Goal: Transaction & Acquisition: Book appointment/travel/reservation

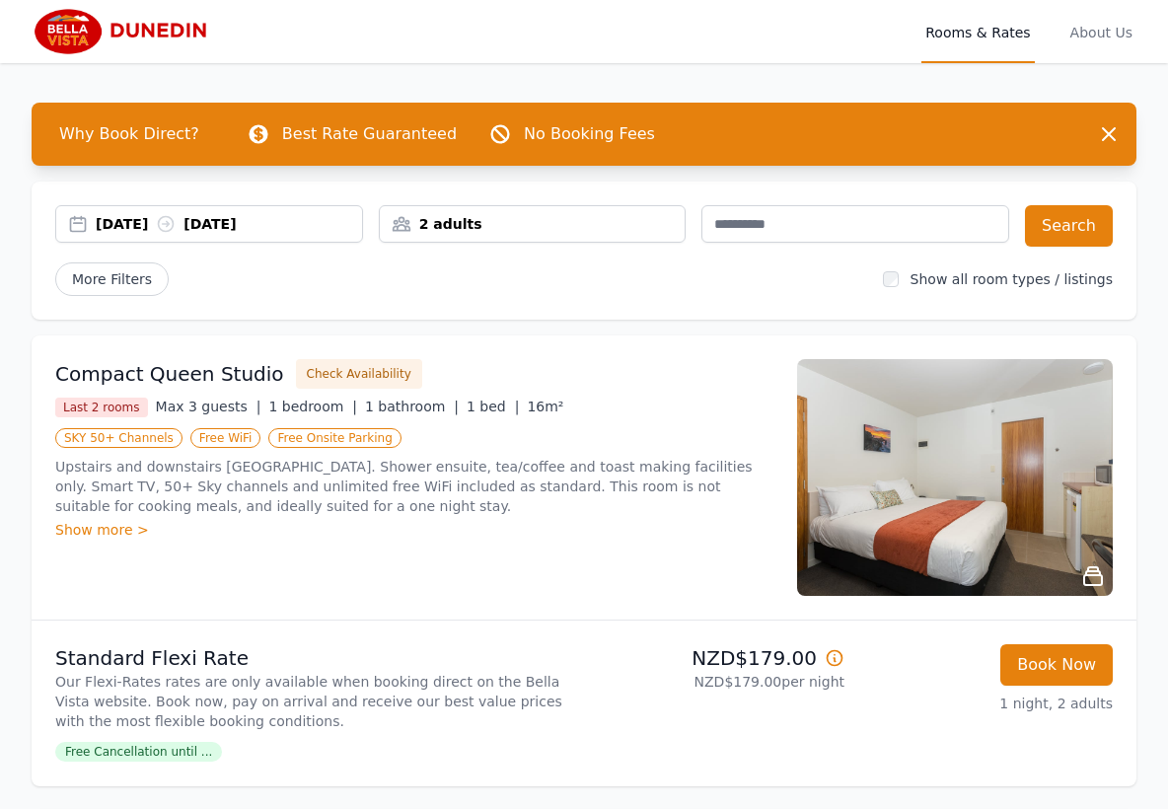
click at [159, 221] on div "[DATE] [DATE]" at bounding box center [229, 224] width 266 height 20
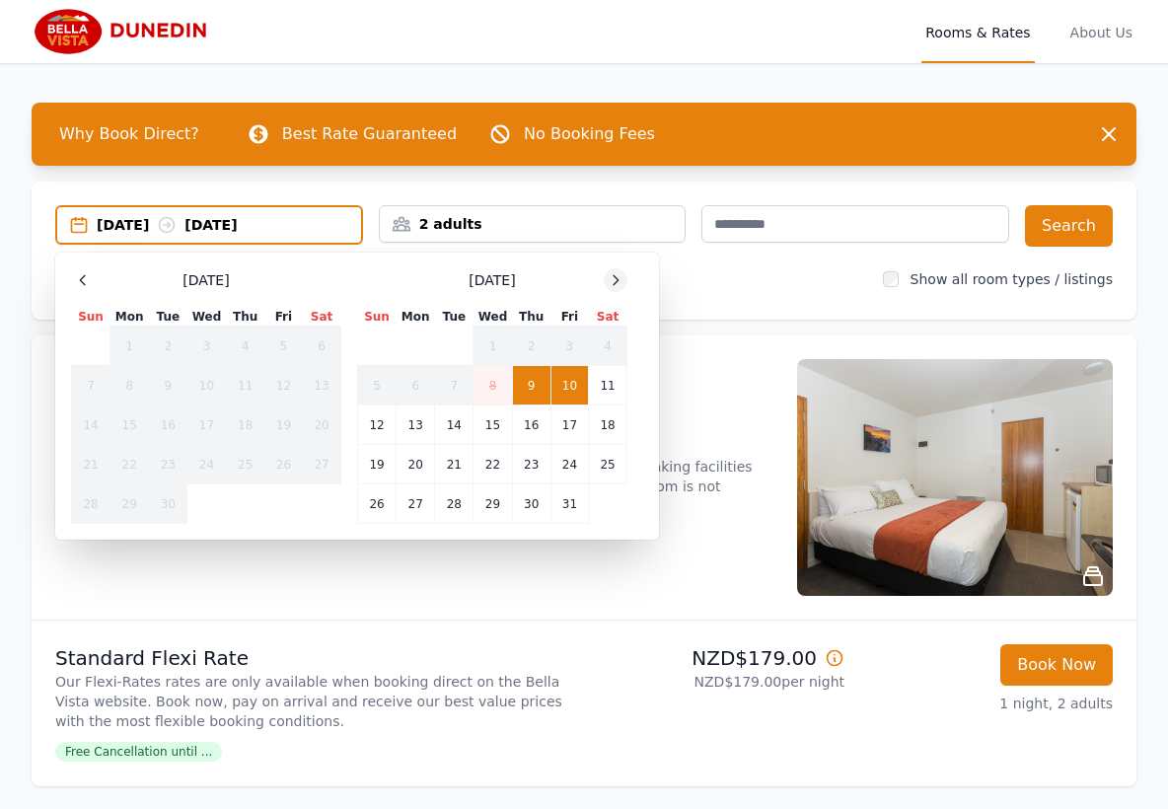
click at [618, 278] on icon at bounding box center [616, 280] width 16 height 16
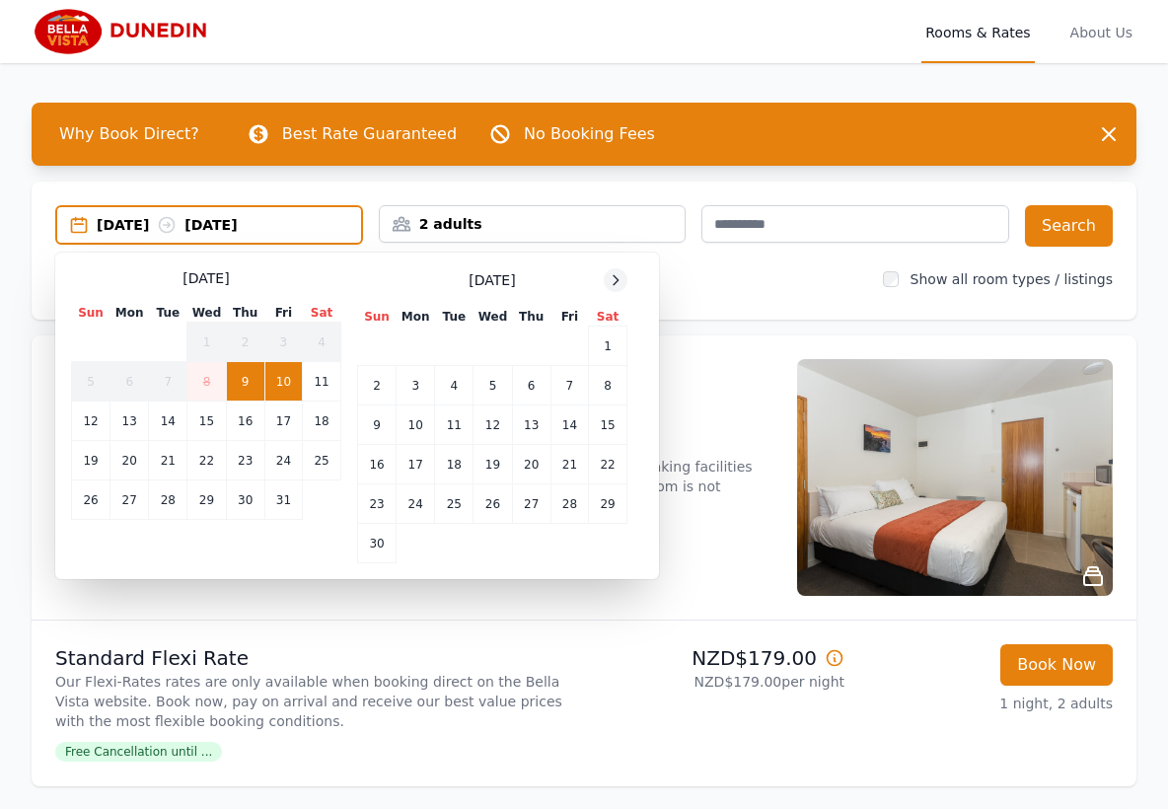
click at [618, 278] on icon at bounding box center [616, 280] width 16 height 16
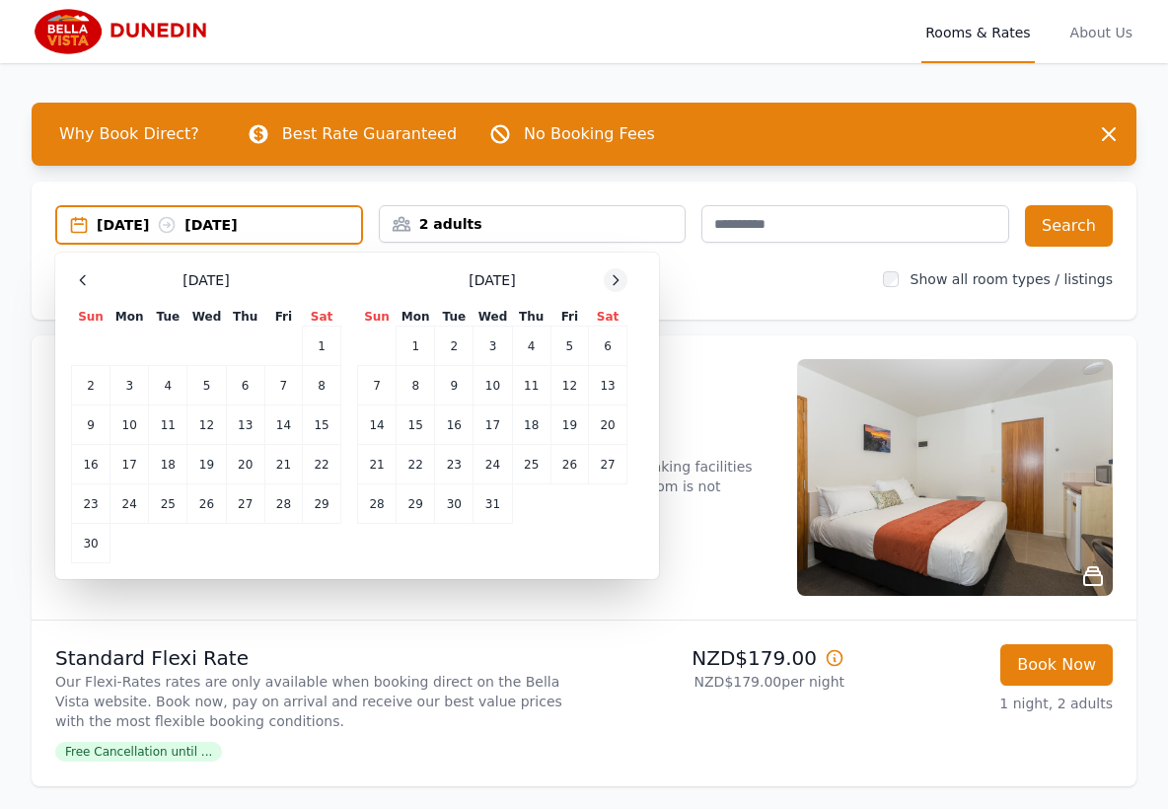
click at [618, 278] on icon at bounding box center [616, 280] width 16 height 16
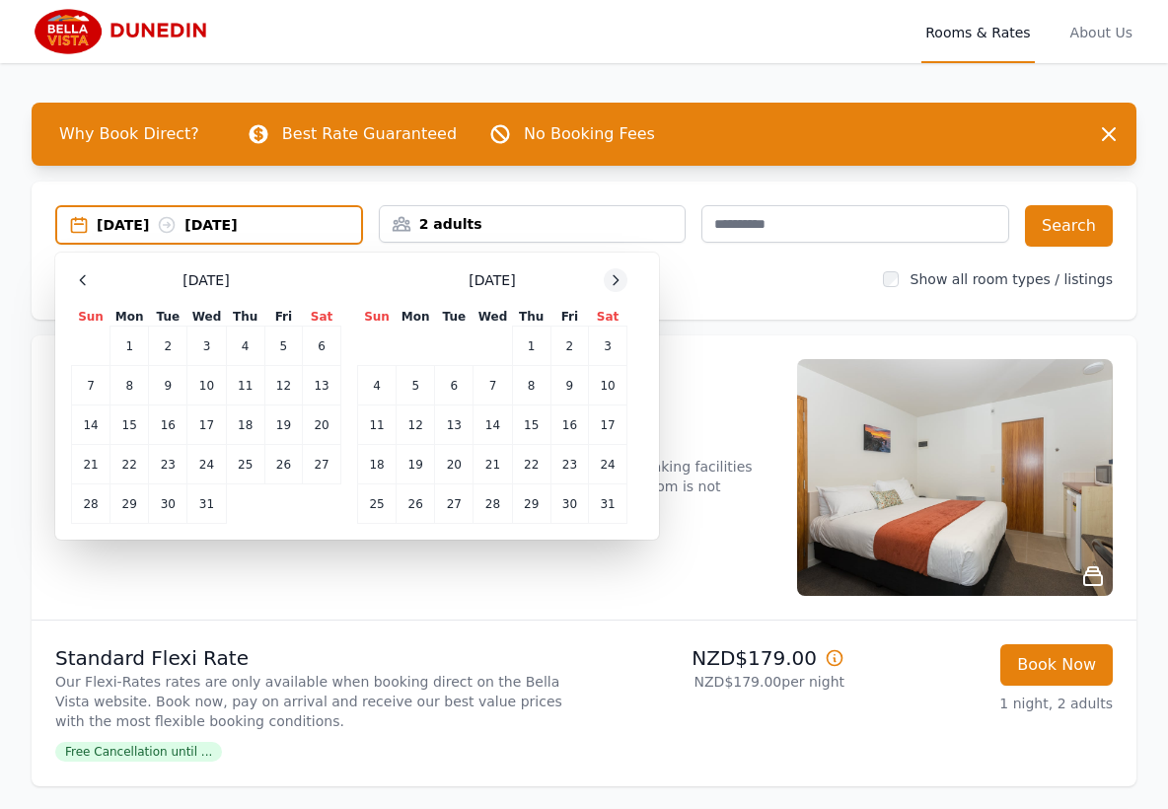
click at [618, 278] on icon at bounding box center [616, 280] width 16 height 16
click at [530, 385] on td "12" at bounding box center [531, 385] width 38 height 39
click at [561, 384] on td "13" at bounding box center [570, 385] width 38 height 39
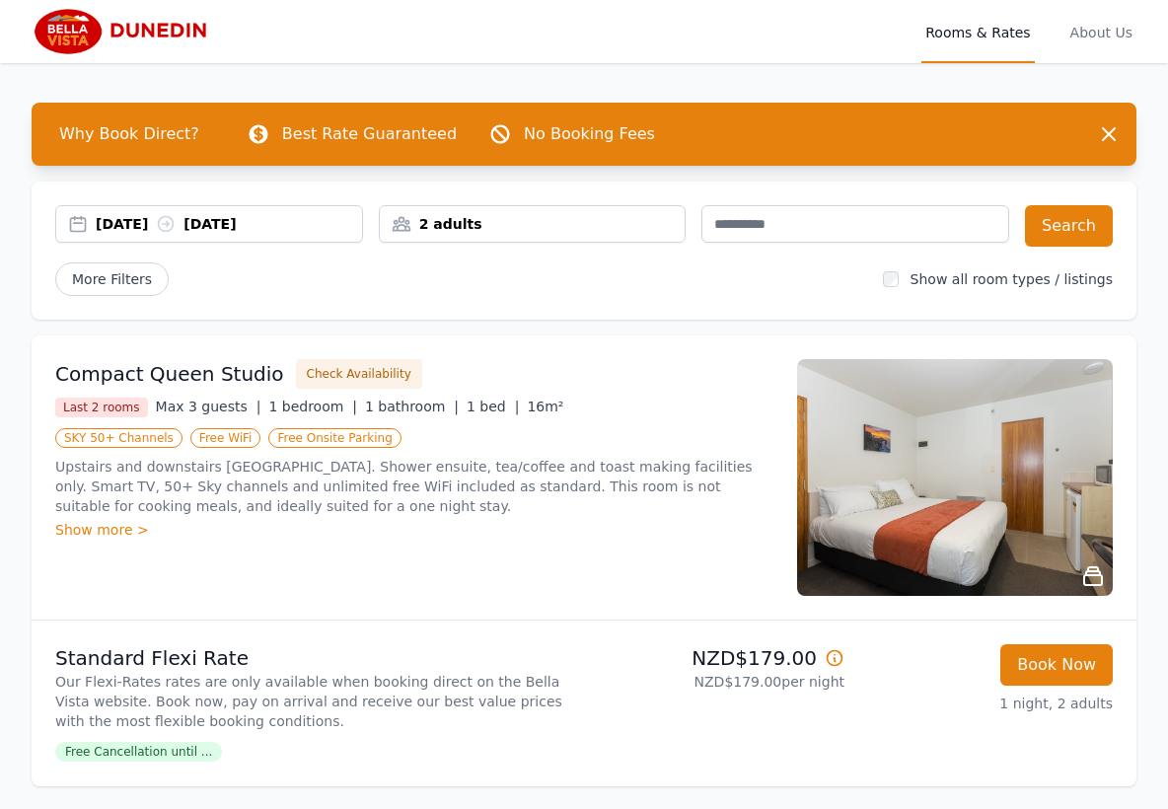
click at [499, 215] on div "2 adults" at bounding box center [533, 224] width 306 height 20
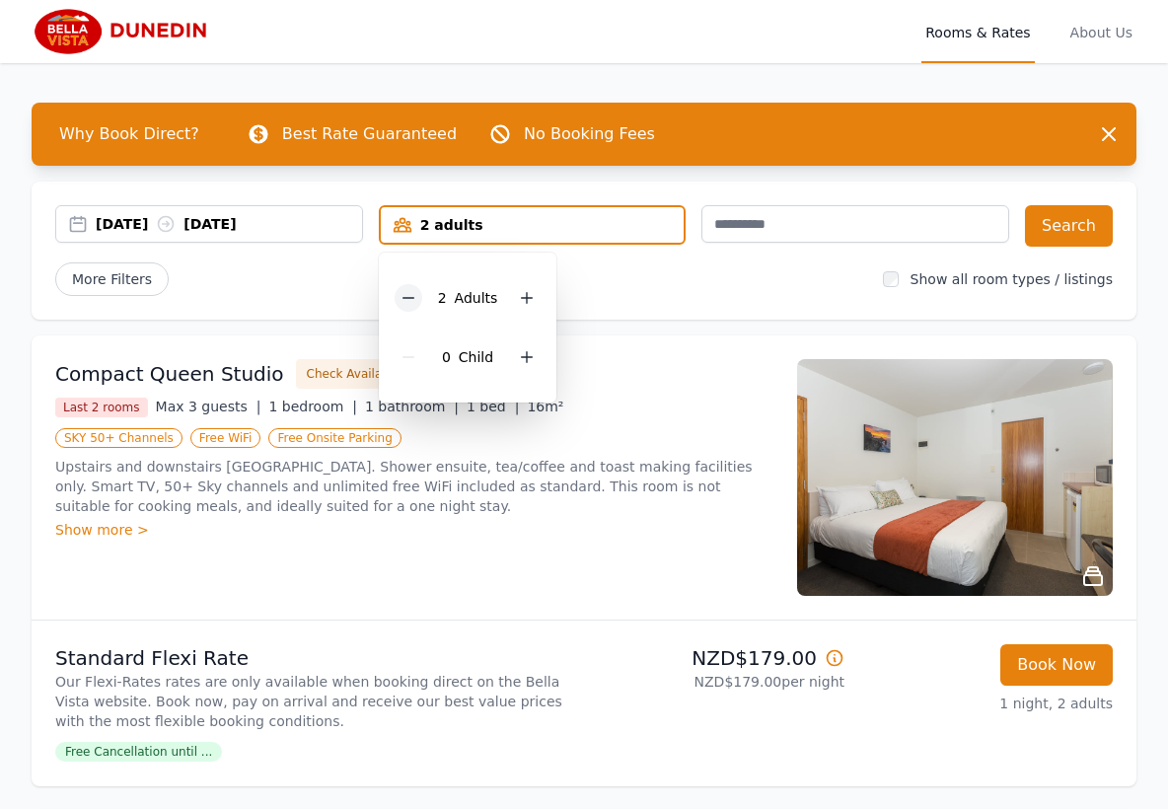
click at [413, 297] on icon at bounding box center [409, 298] width 16 height 16
click at [1072, 226] on button "Search" at bounding box center [1069, 225] width 88 height 41
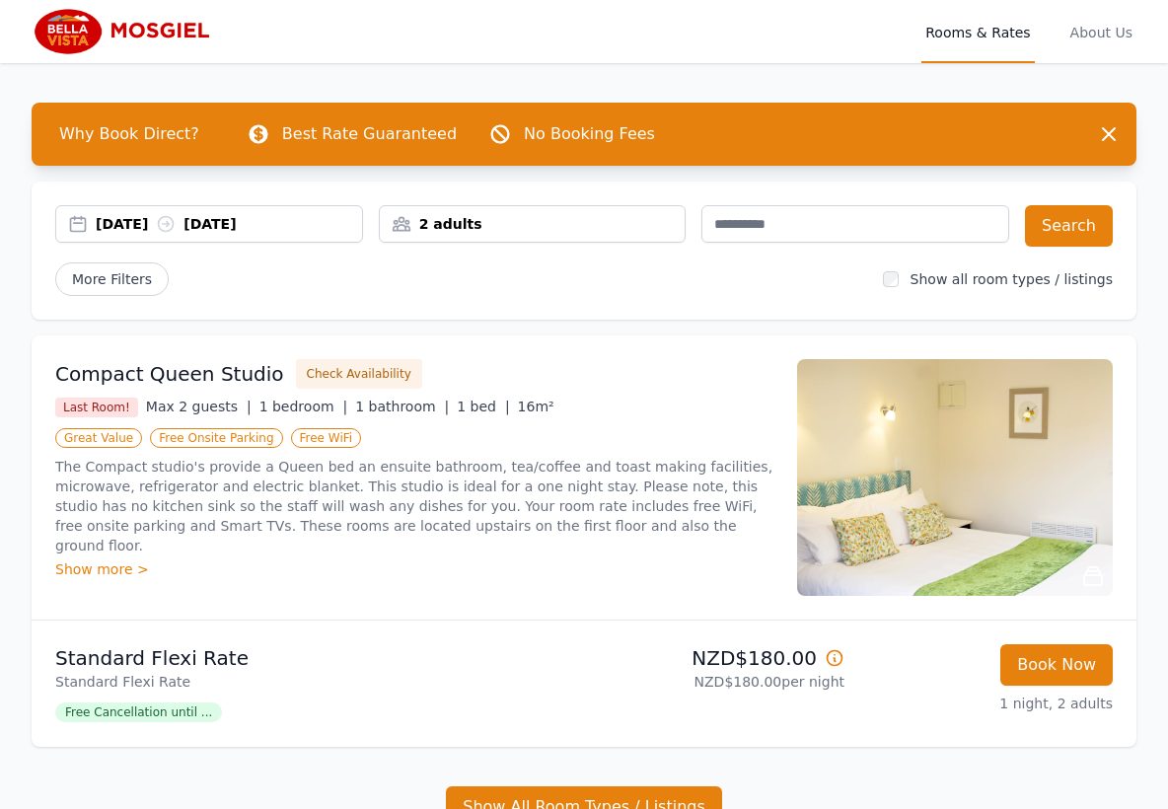
click at [169, 220] on div "[DATE] [DATE]" at bounding box center [229, 224] width 266 height 20
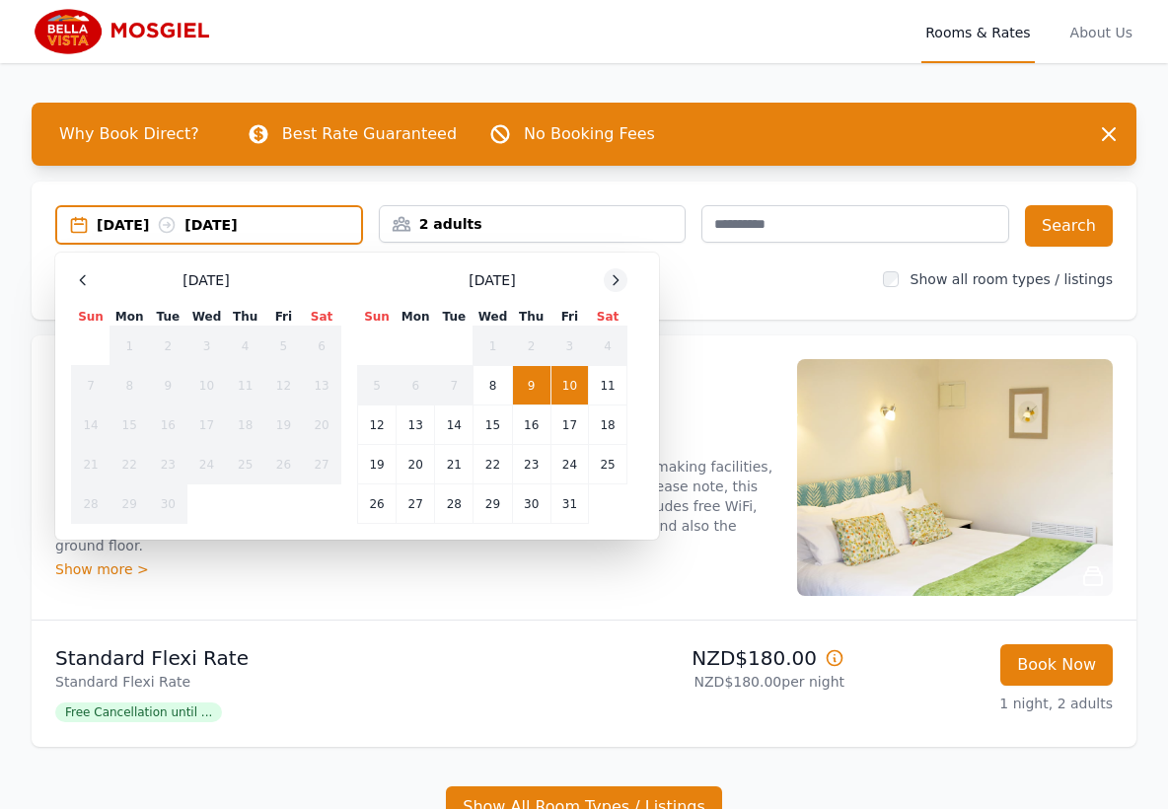
click at [616, 278] on icon at bounding box center [616, 279] width 5 height 9
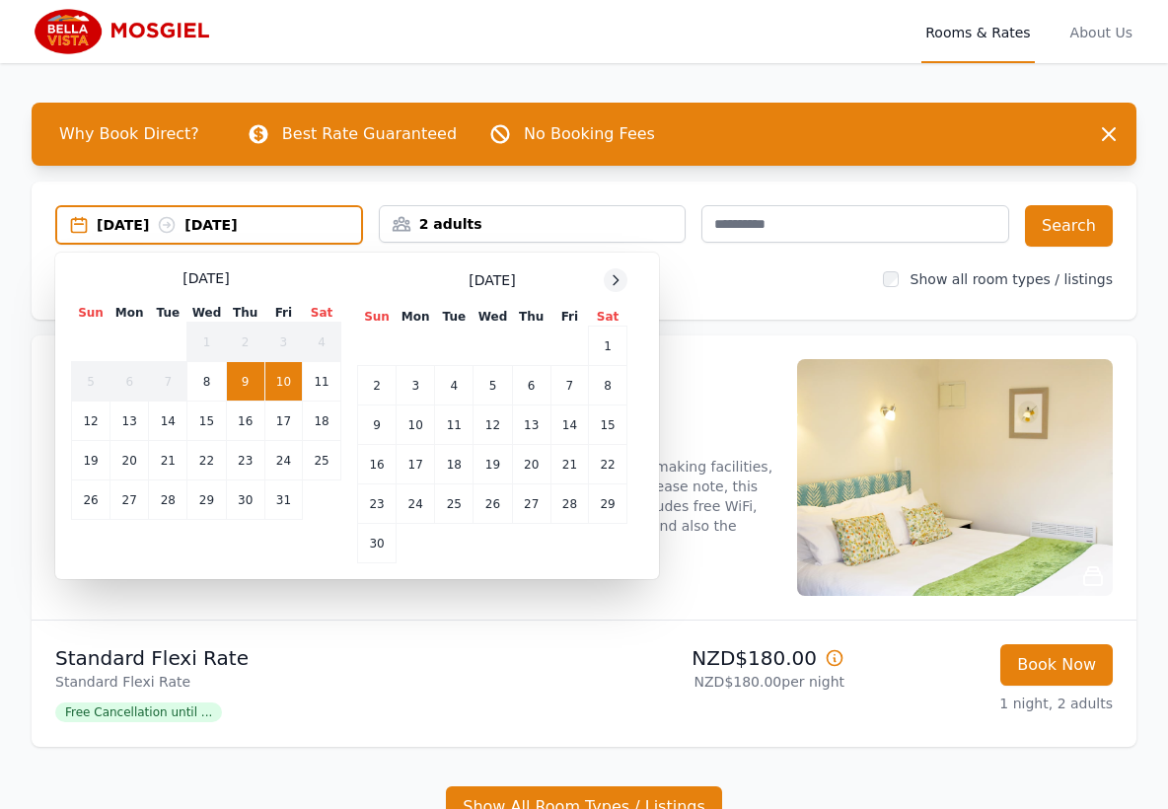
click at [616, 278] on icon at bounding box center [616, 279] width 5 height 9
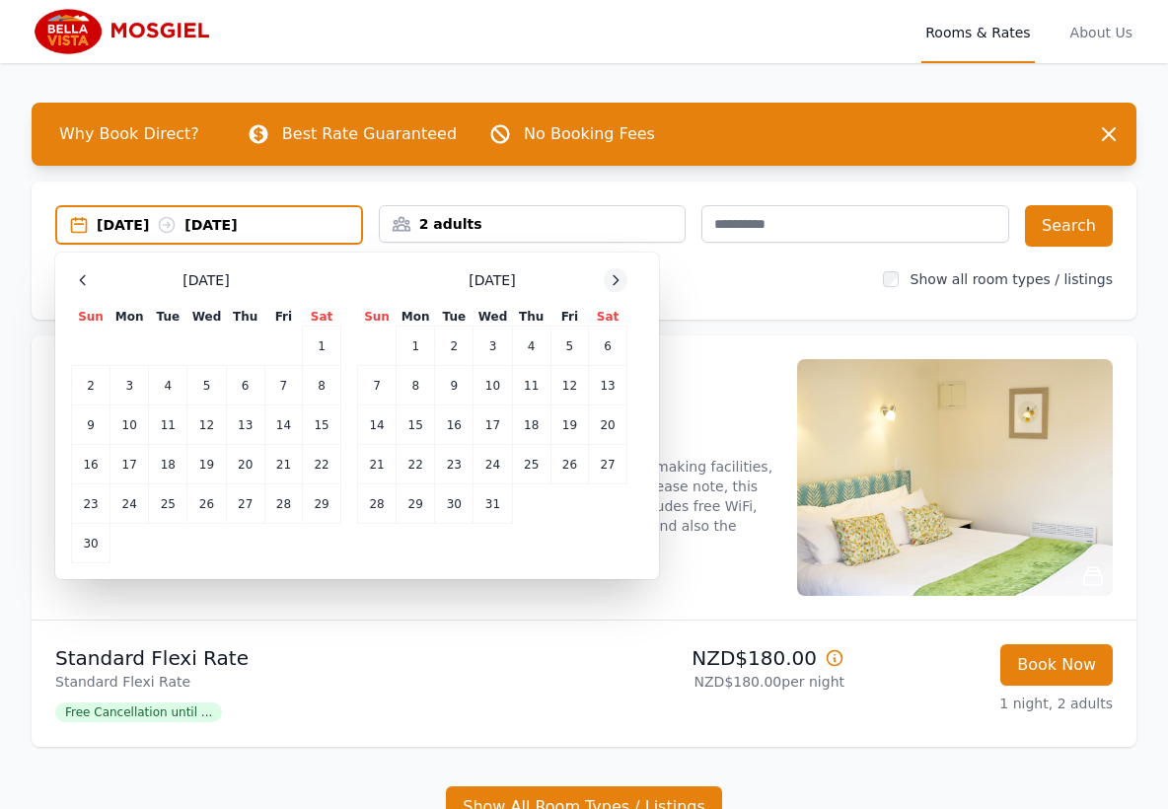
click at [616, 278] on icon at bounding box center [616, 279] width 5 height 9
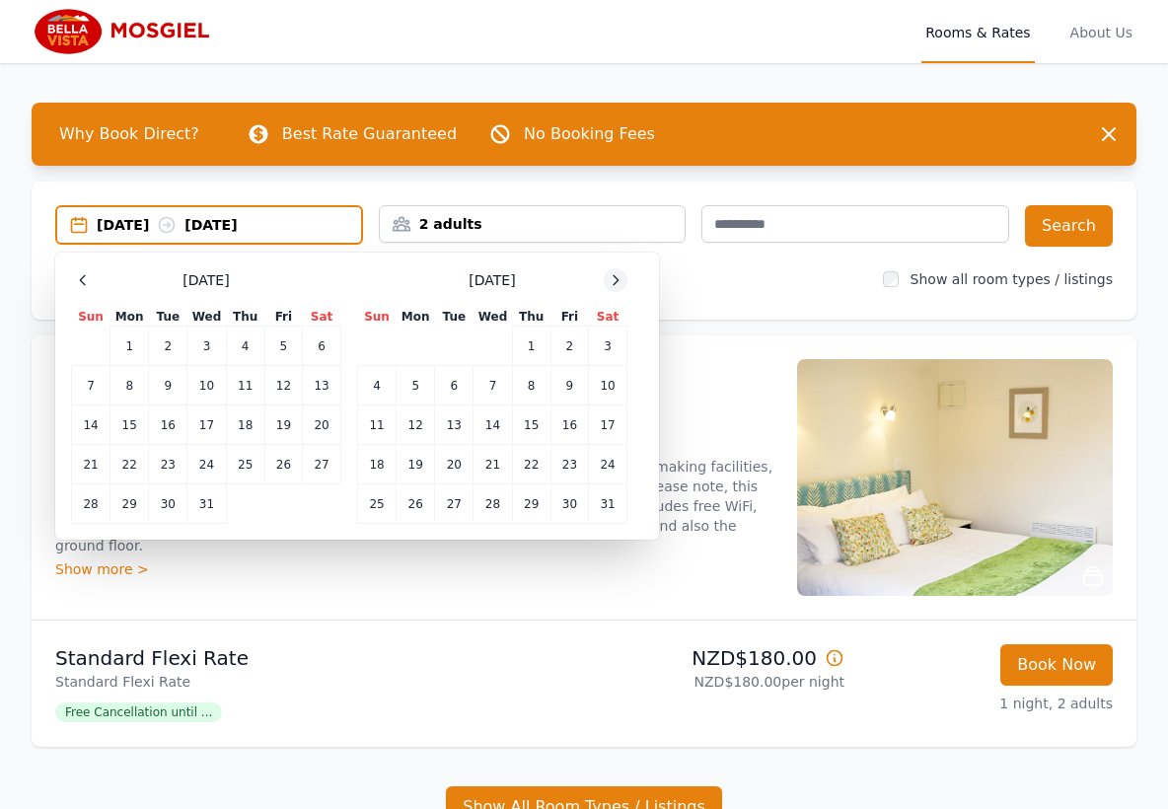
click at [616, 278] on icon at bounding box center [616, 279] width 5 height 9
click at [534, 383] on td "12" at bounding box center [531, 385] width 38 height 39
click at [570, 383] on td "13" at bounding box center [570, 385] width 38 height 39
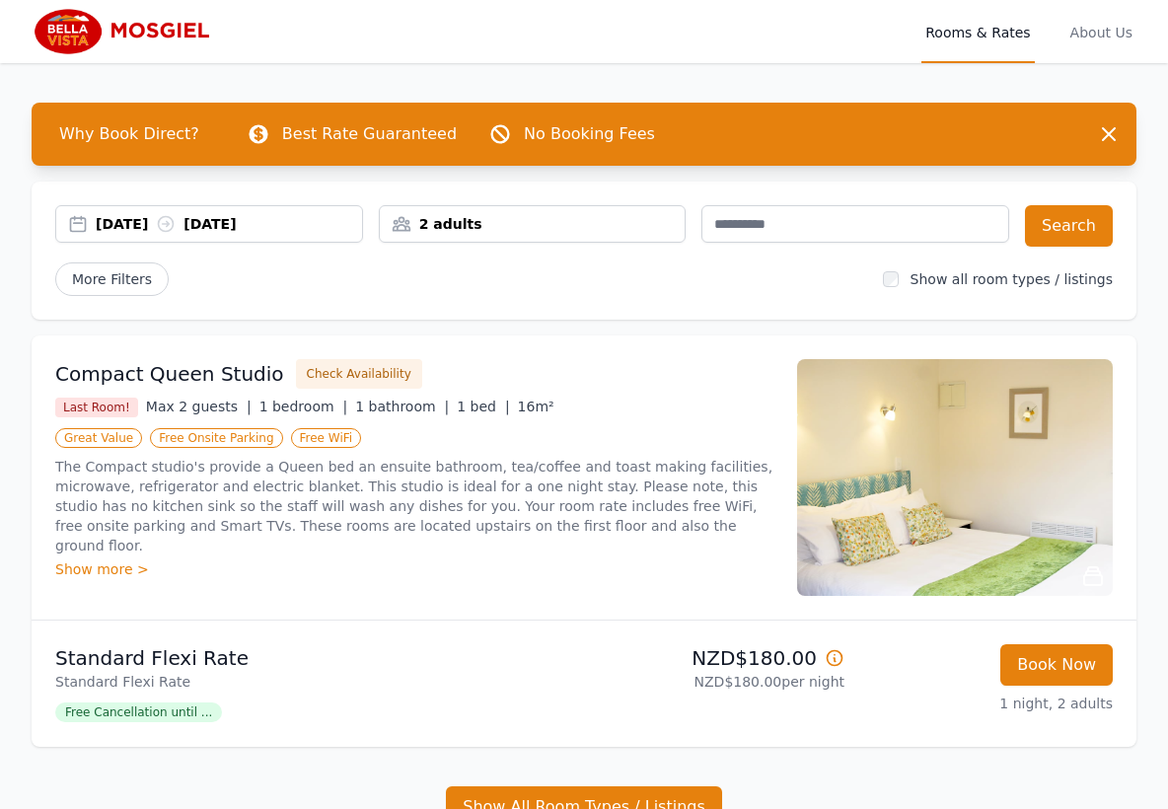
click at [587, 227] on div "2 adults" at bounding box center [533, 224] width 306 height 20
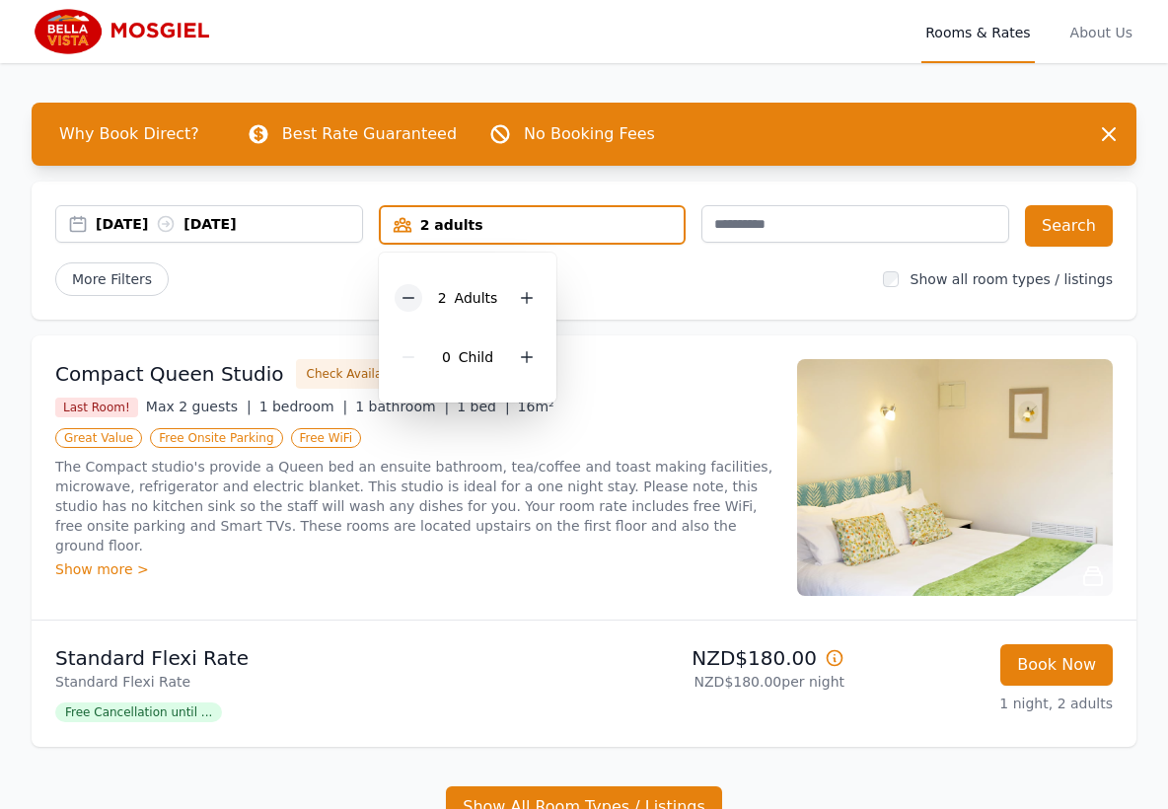
click at [402, 294] on icon at bounding box center [409, 298] width 16 height 16
click at [1063, 223] on button "Search" at bounding box center [1069, 225] width 88 height 41
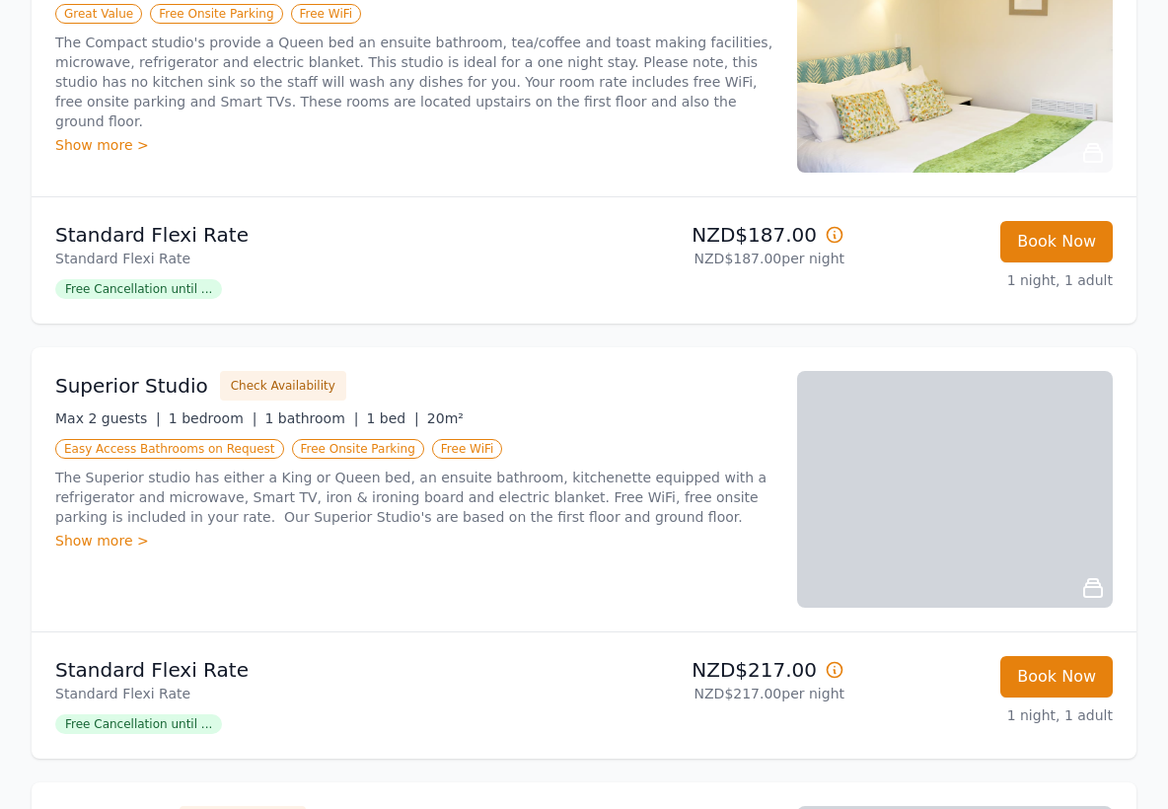
scroll to position [296, 0]
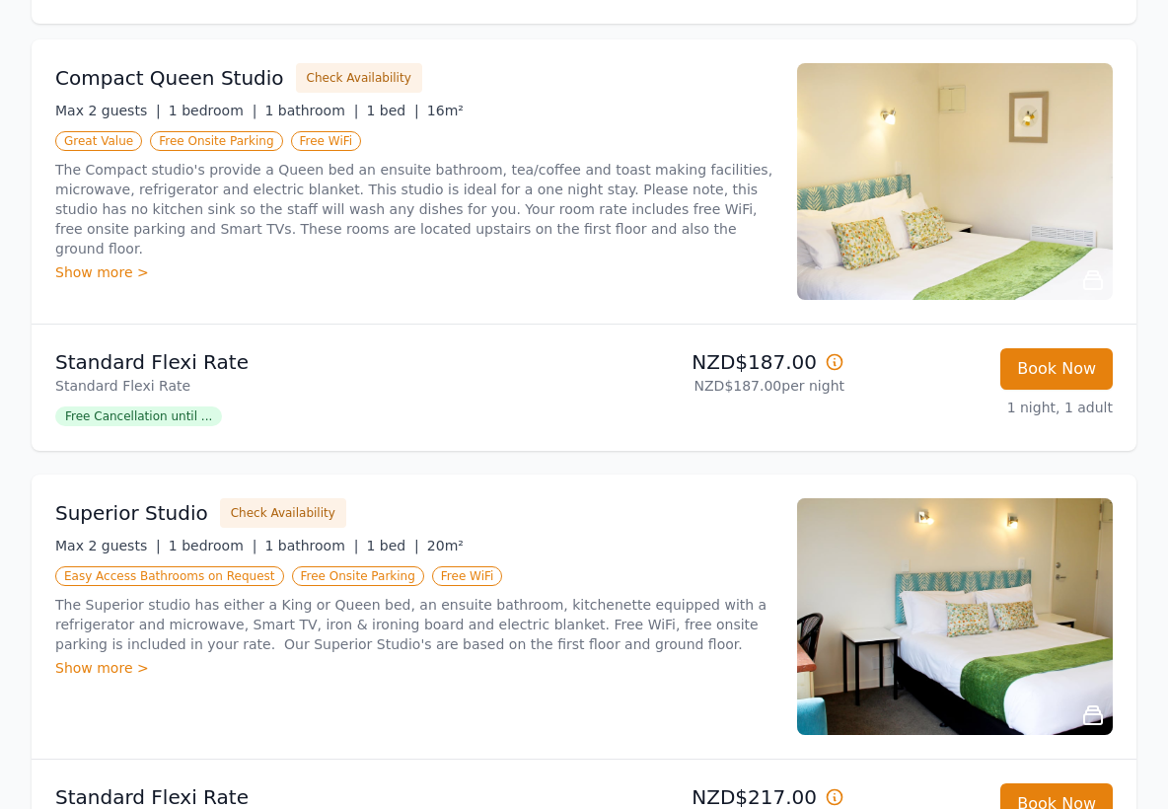
click at [906, 192] on img at bounding box center [955, 181] width 316 height 237
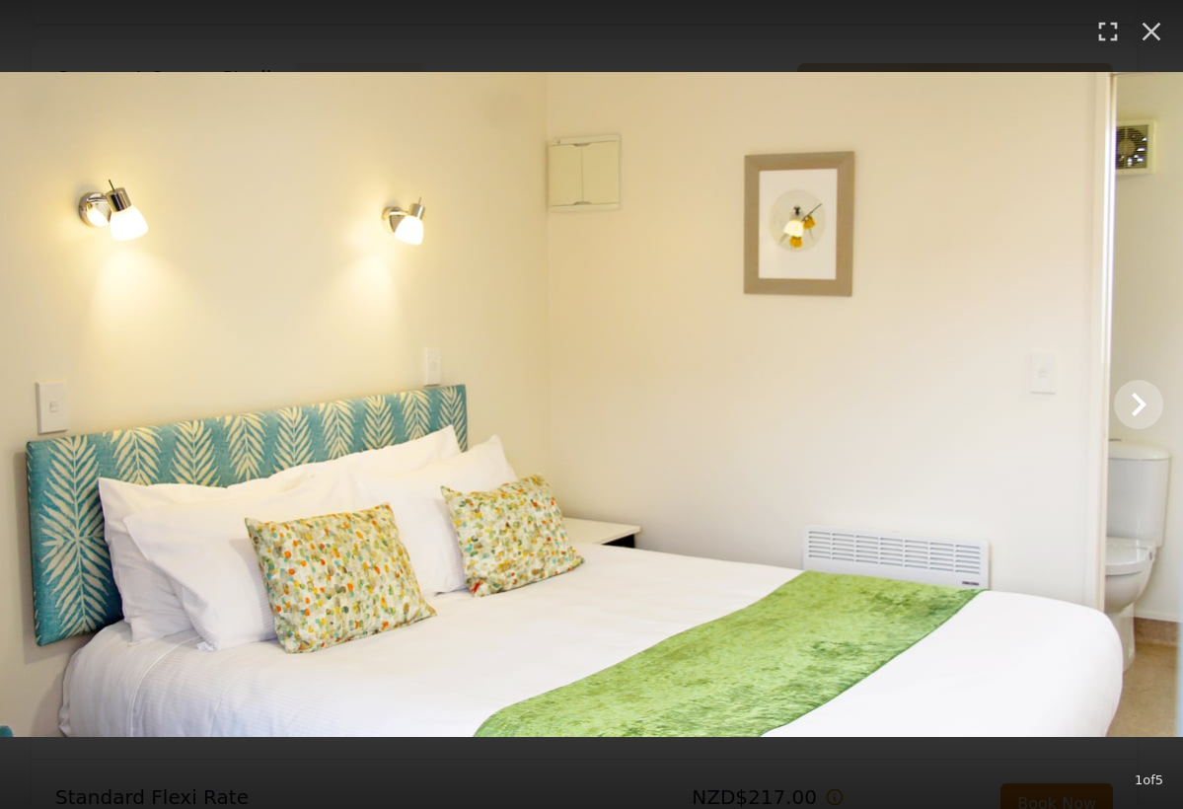
click at [1146, 400] on icon "Show slide 2 of 5" at bounding box center [1138, 404] width 47 height 47
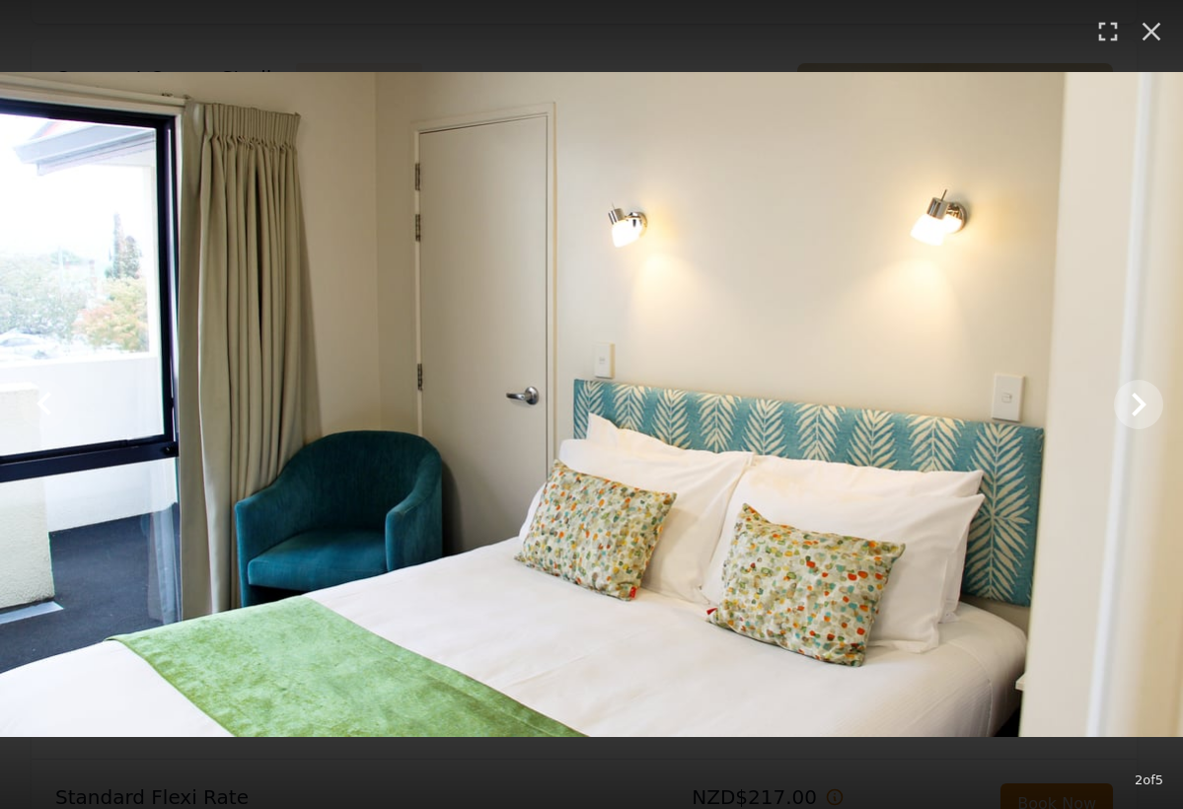
click at [1141, 402] on icon "Show slide 3 of 5" at bounding box center [1139, 405] width 15 height 24
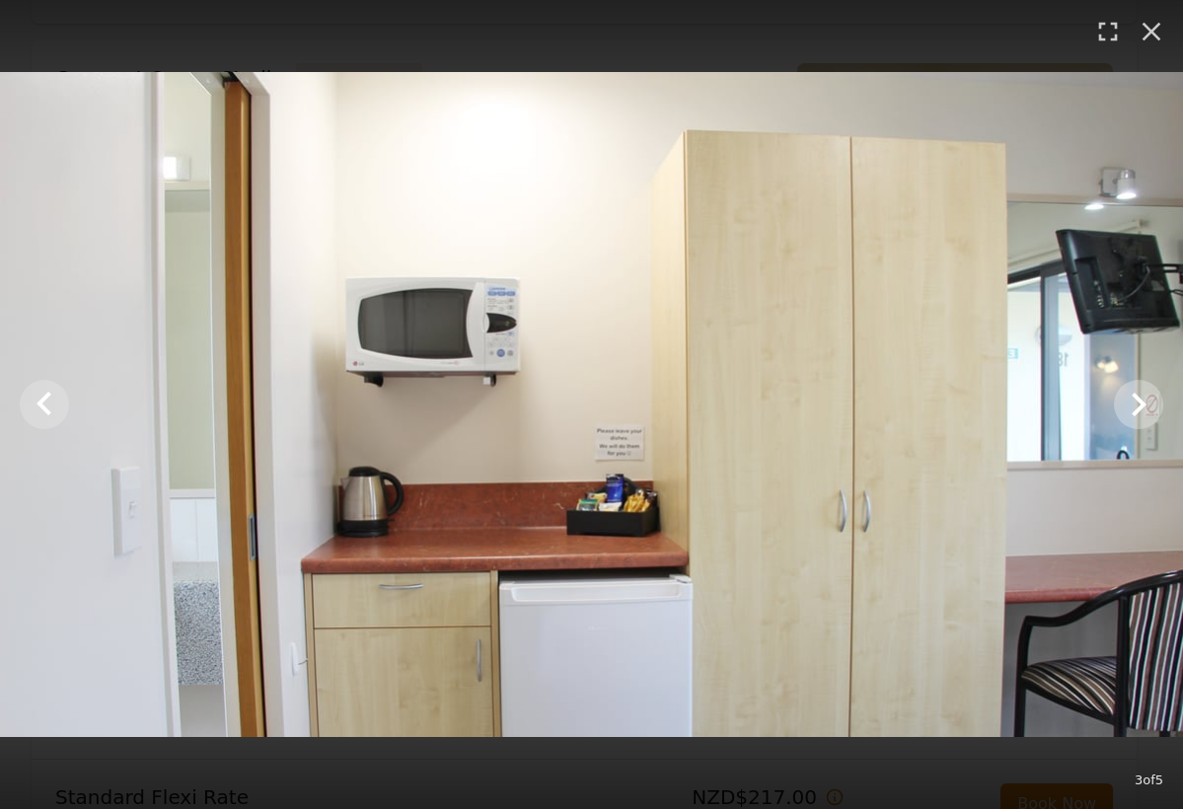
click at [1141, 403] on icon "Show slide 4 of 5" at bounding box center [1139, 405] width 15 height 24
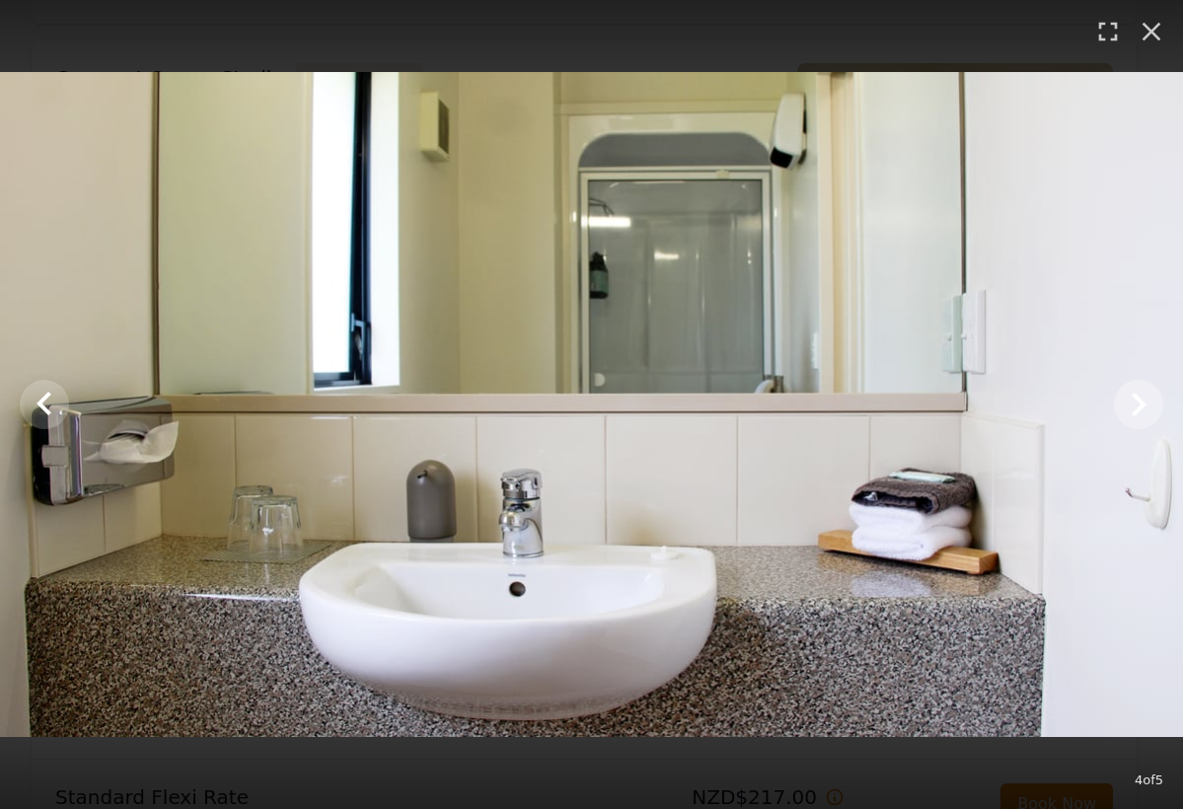
click at [1140, 404] on icon "Show slide 5 of 5" at bounding box center [1138, 404] width 47 height 47
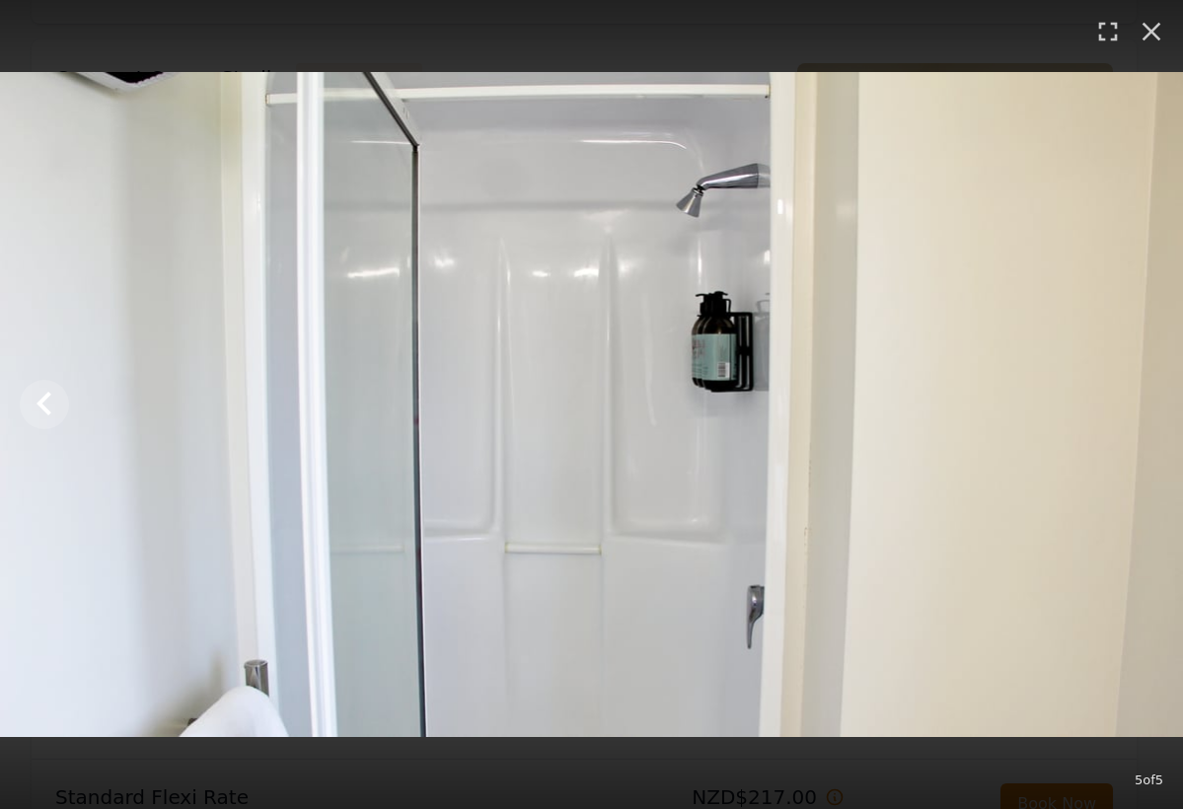
click at [1145, 405] on img at bounding box center [591, 404] width 1183 height 665
click at [1156, 30] on icon "button" at bounding box center [1152, 32] width 32 height 32
